Goal: Information Seeking & Learning: Understand process/instructions

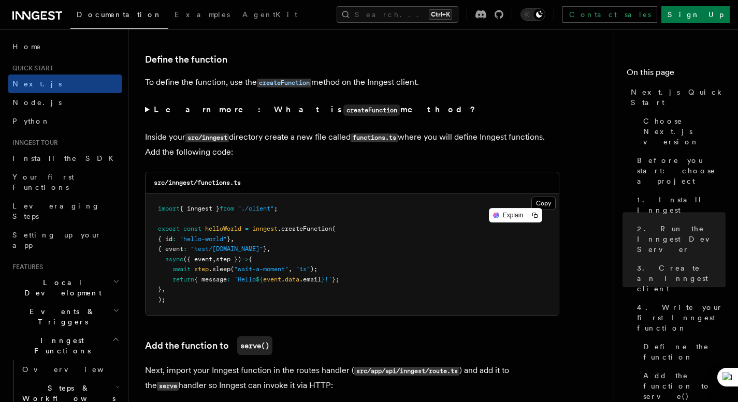
scroll to position [1750, 0]
click at [548, 208] on button "Copy Copied" at bounding box center [543, 202] width 24 height 13
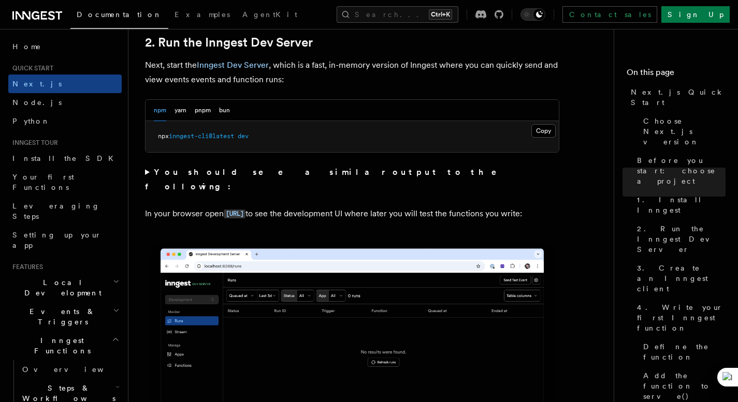
scroll to position [731, 0]
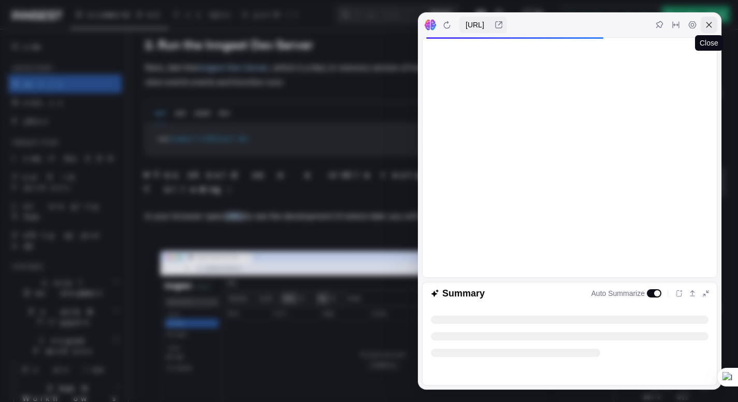
click at [706, 22] on icon at bounding box center [709, 25] width 8 height 8
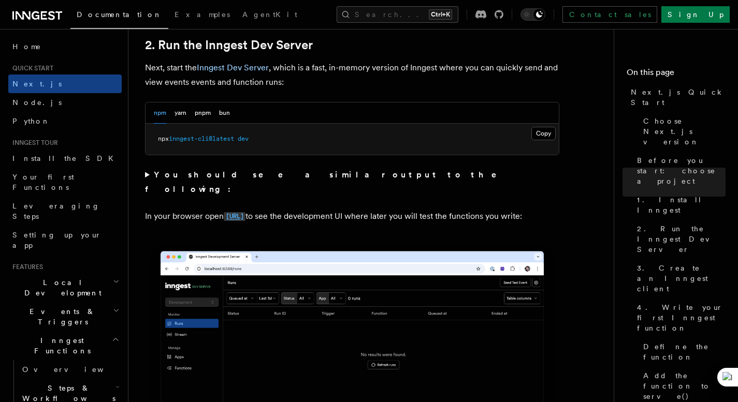
click at [245, 212] on code "[URL]" at bounding box center [235, 216] width 22 height 9
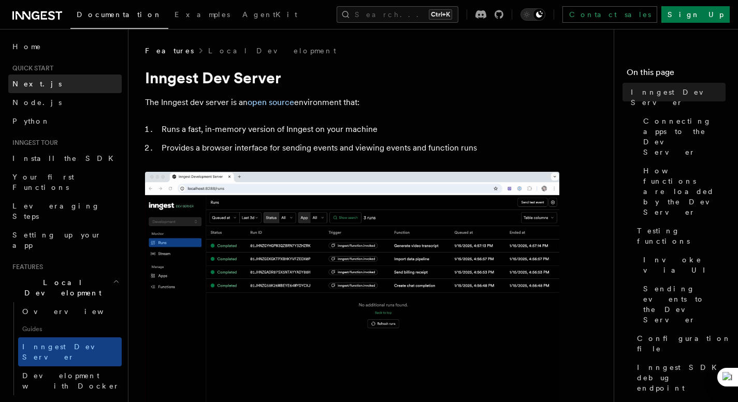
click at [26, 80] on span "Next.js" at bounding box center [36, 84] width 49 height 8
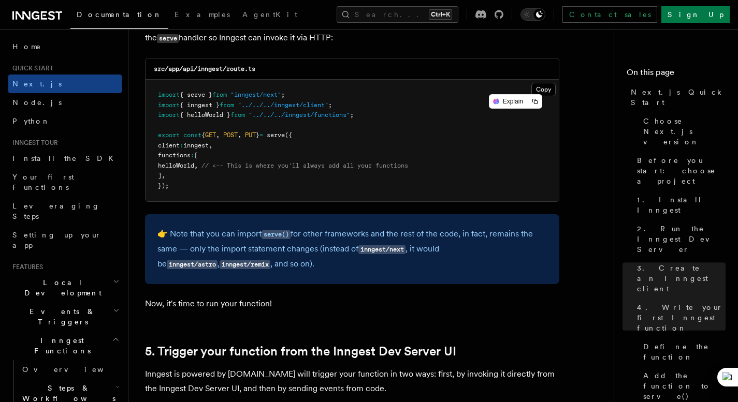
scroll to position [2098, 0]
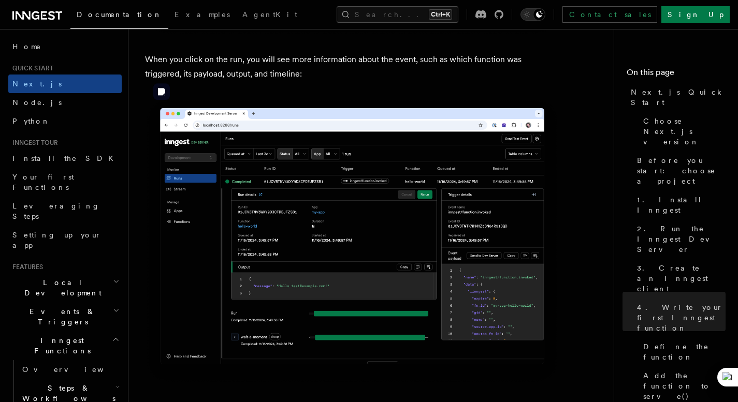
scroll to position [3780, 0]
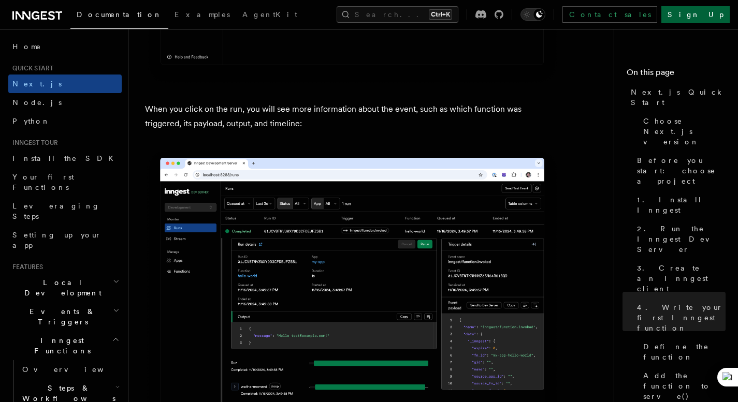
click at [704, 18] on link "Sign Up" at bounding box center [695, 14] width 68 height 17
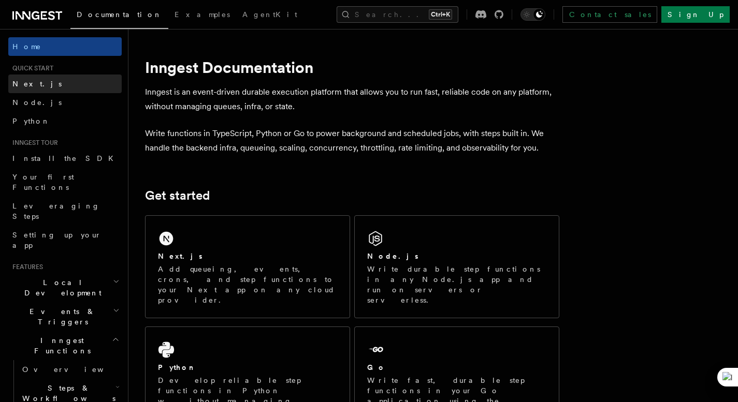
click at [44, 88] on link "Next.js" at bounding box center [64, 84] width 113 height 19
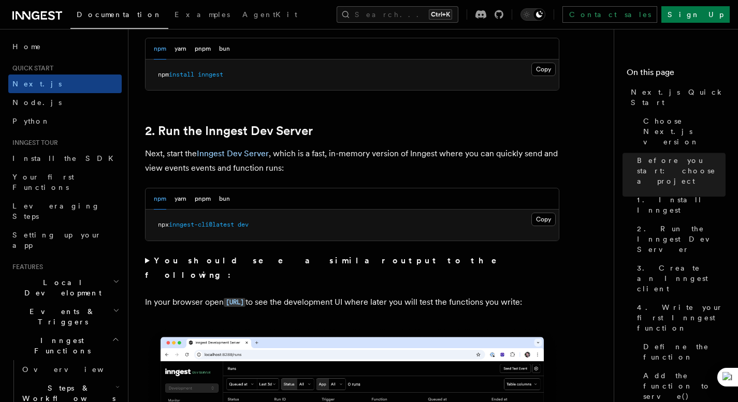
scroll to position [643, 0]
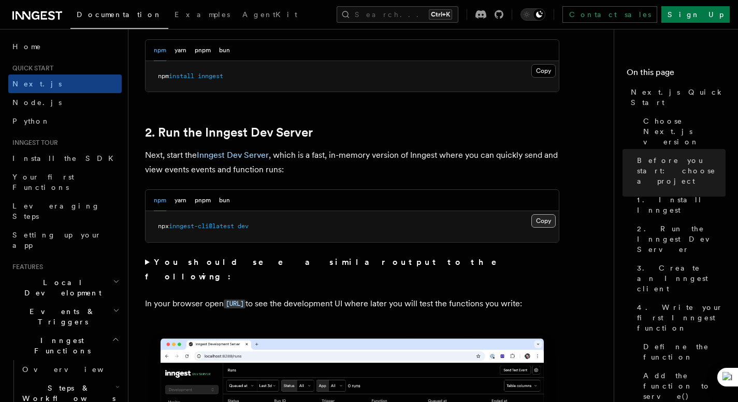
click at [535, 224] on button "Copy Copied" at bounding box center [543, 220] width 24 height 13
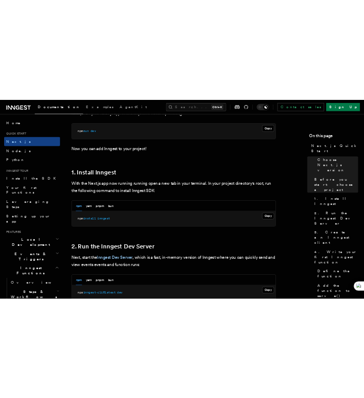
scroll to position [490, 0]
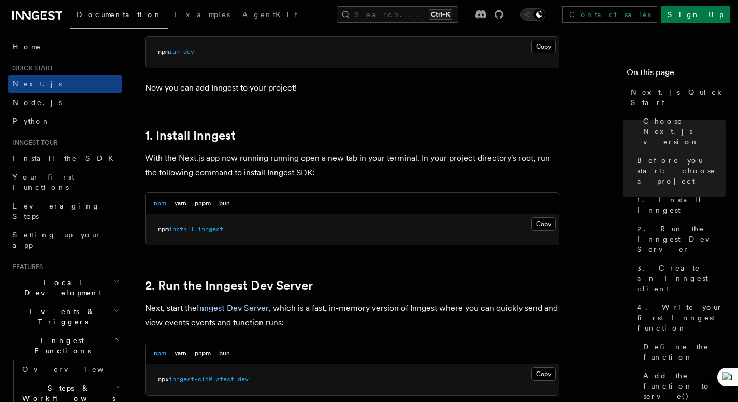
click at [297, 230] on pre "npm install inngest" at bounding box center [352, 229] width 413 height 31
